Goal: Task Accomplishment & Management: Complete application form

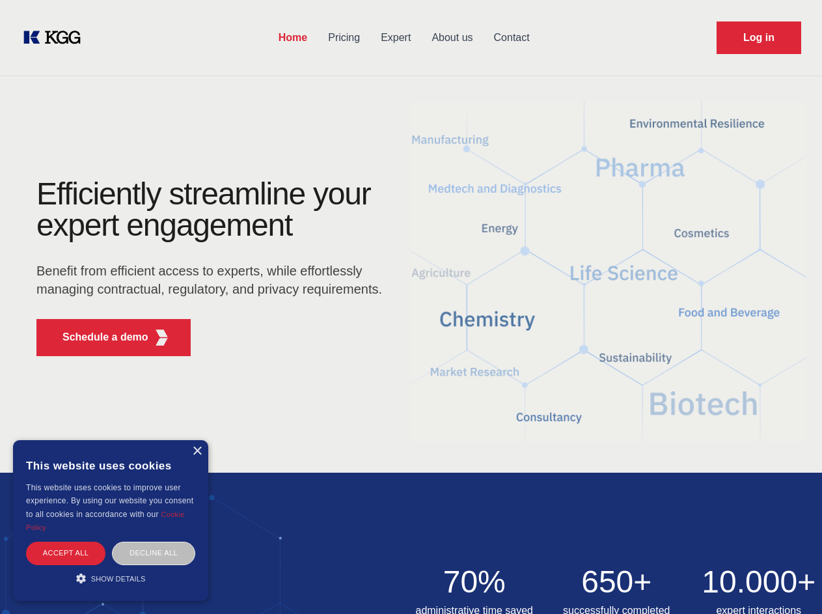
click at [411, 307] on div "Efficiently streamline your expert engagement Benefit from efficient access to …" at bounding box center [214, 272] width 396 height 188
click at [98, 337] on p "Schedule a demo" at bounding box center [105, 337] width 86 height 16
click at [197, 451] on div "× This website uses cookies This website uses cookies to improve user experienc…" at bounding box center [110, 520] width 195 height 161
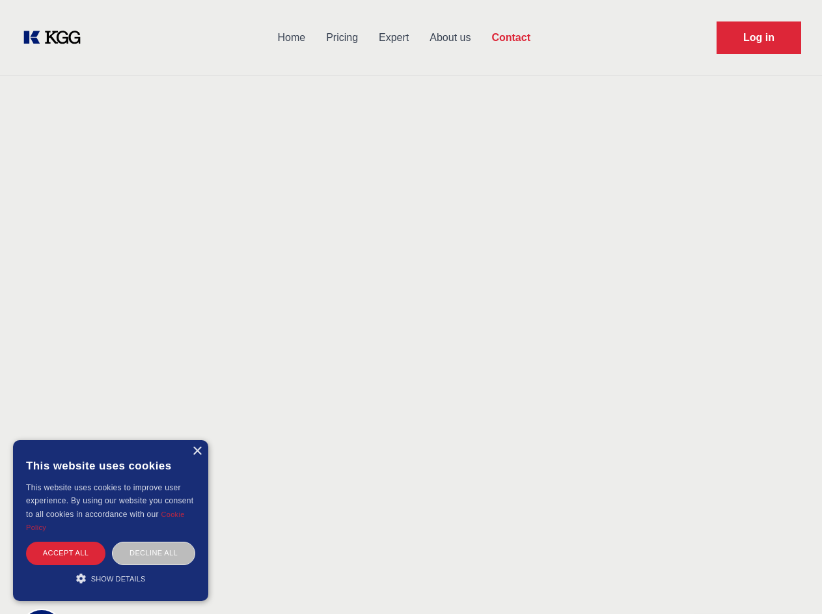
click at [66, 553] on div "Accept all" at bounding box center [65, 553] width 79 height 23
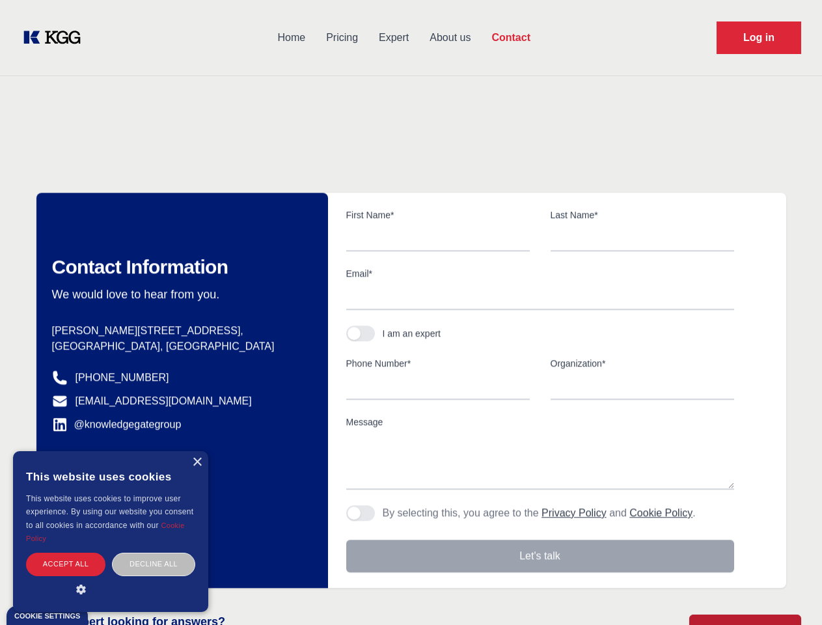
click at [154, 553] on div "Decline all" at bounding box center [153, 564] width 83 height 23
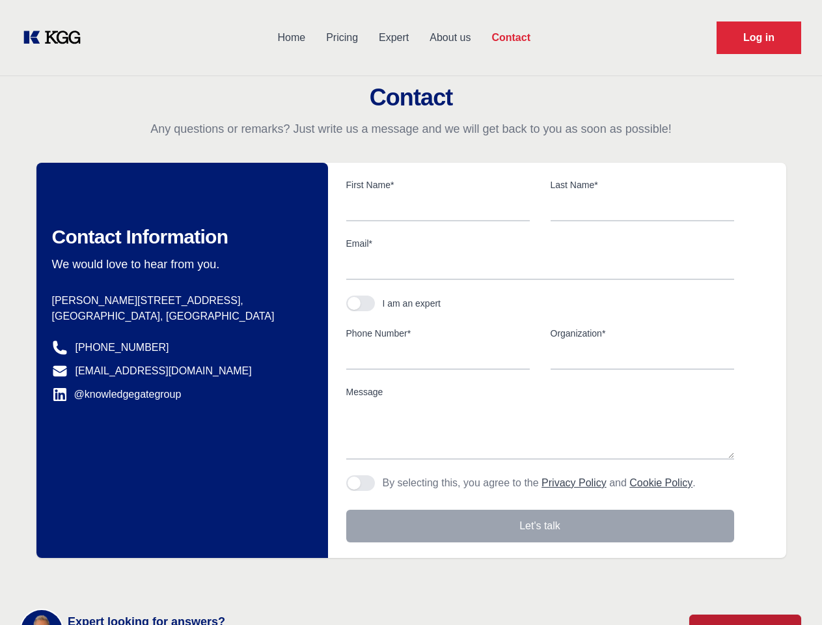
click at [111, 578] on main "Contact Any questions or remarks? Just write us a message and we will get back …" at bounding box center [411, 339] width 822 height 678
